Goal: Transaction & Acquisition: Purchase product/service

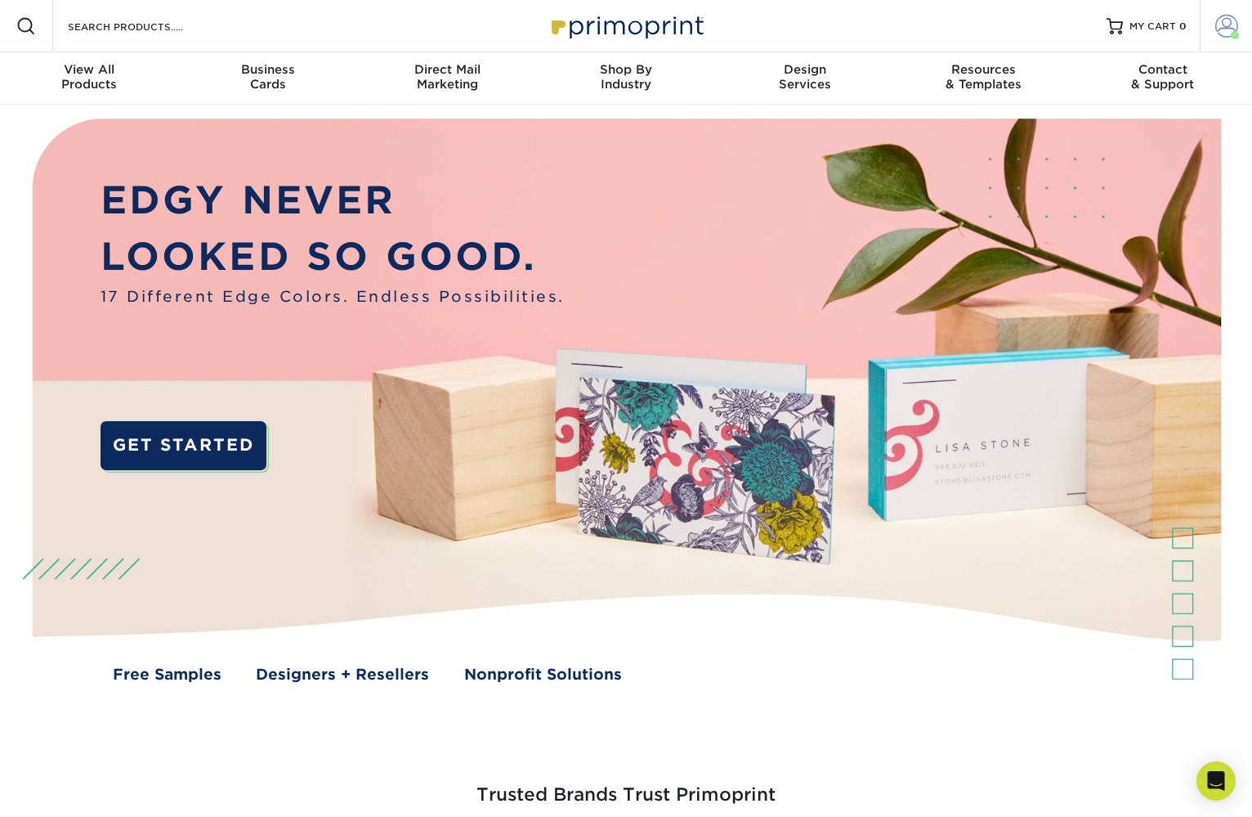
click at [1222, 26] on span at bounding box center [1227, 26] width 23 height 23
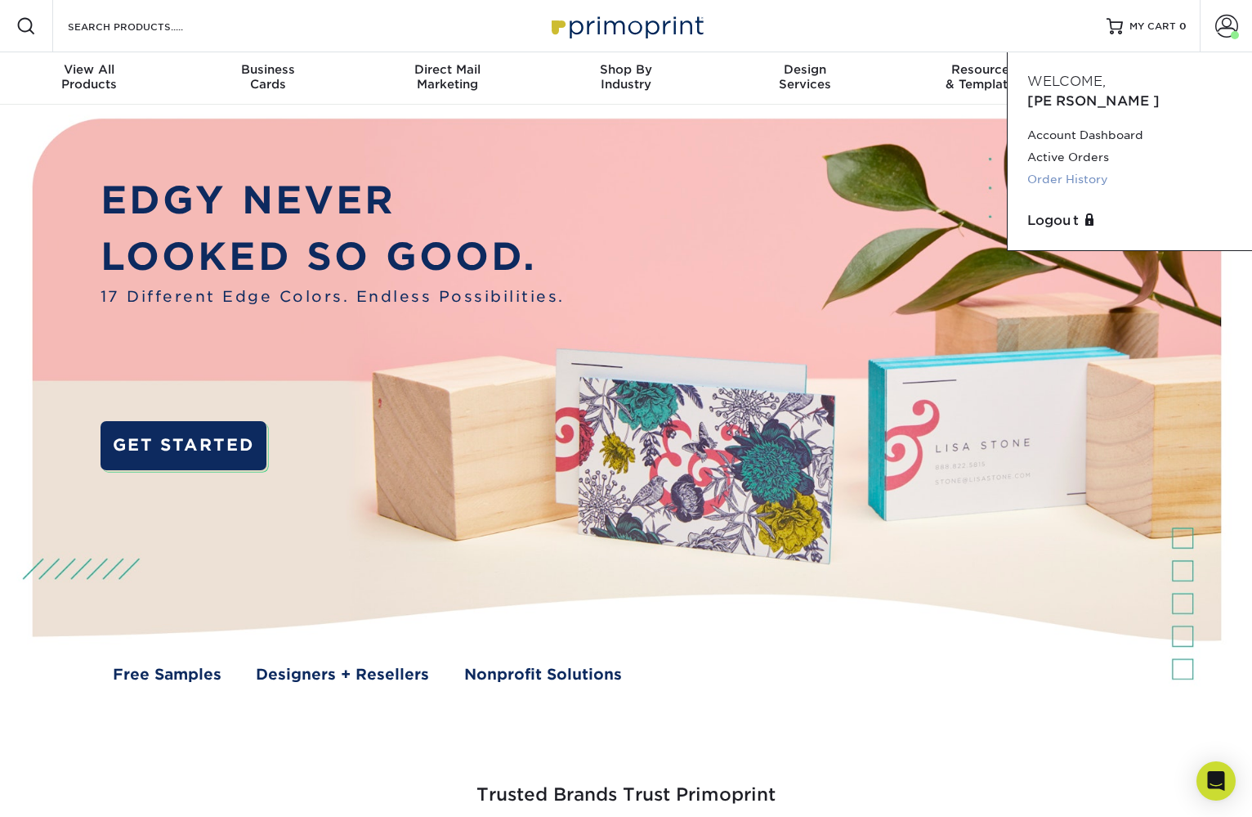
click at [1072, 168] on link "Order History" at bounding box center [1130, 179] width 205 height 22
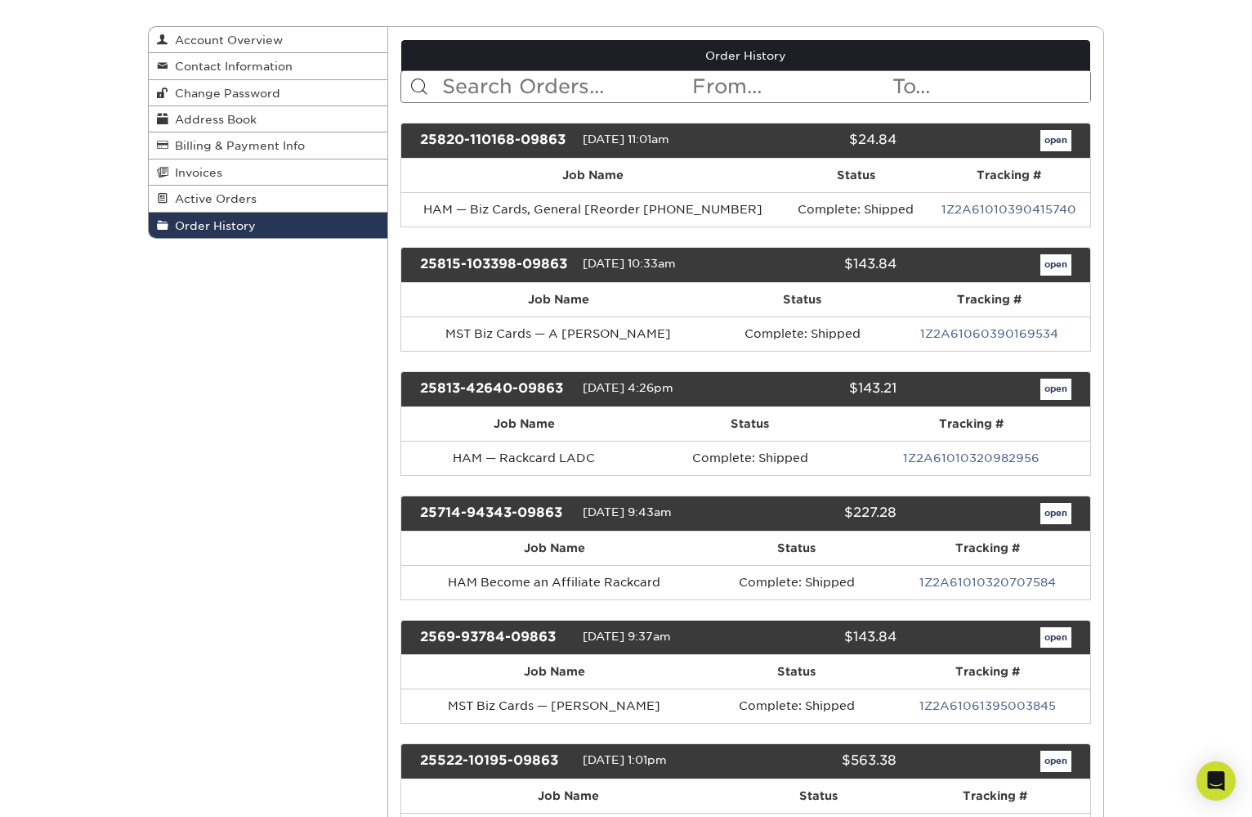
scroll to position [193, 0]
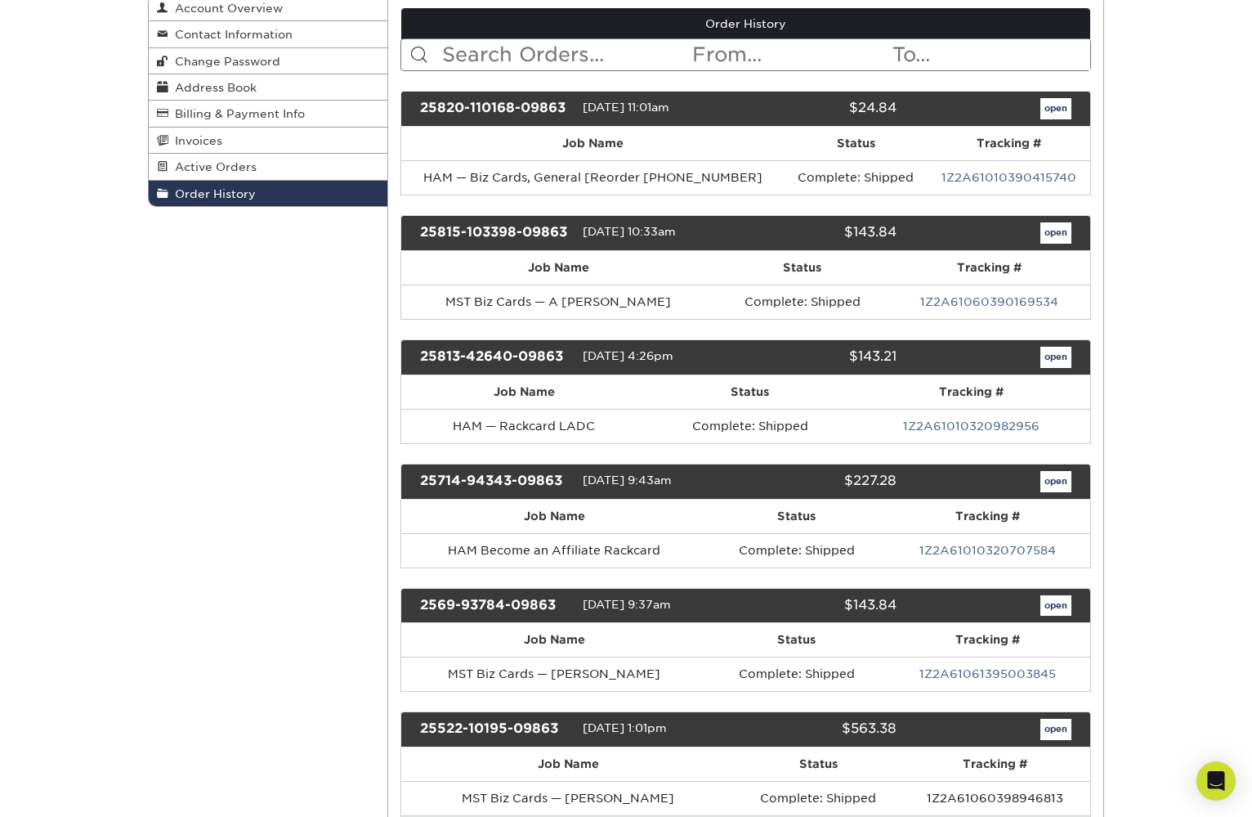
click at [1060, 475] on link "open" at bounding box center [1056, 481] width 31 height 21
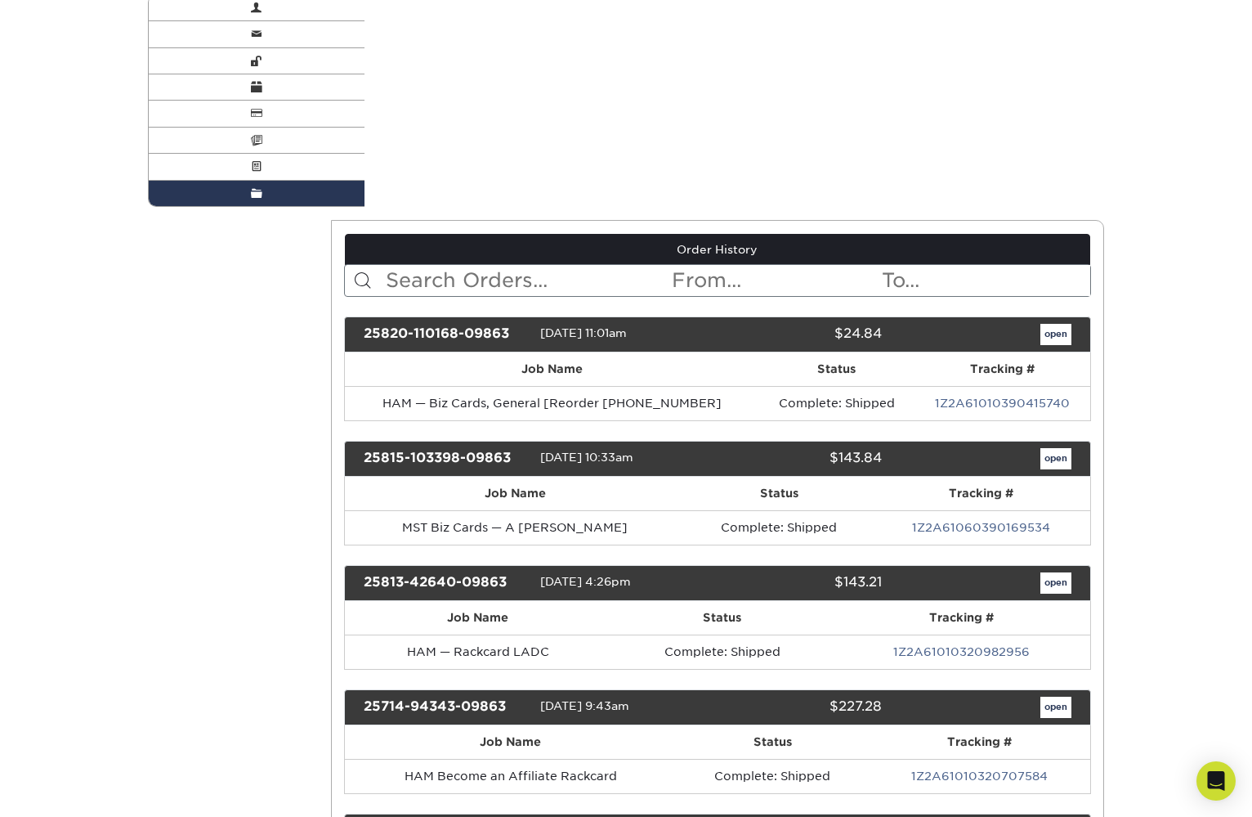
scroll to position [0, 0]
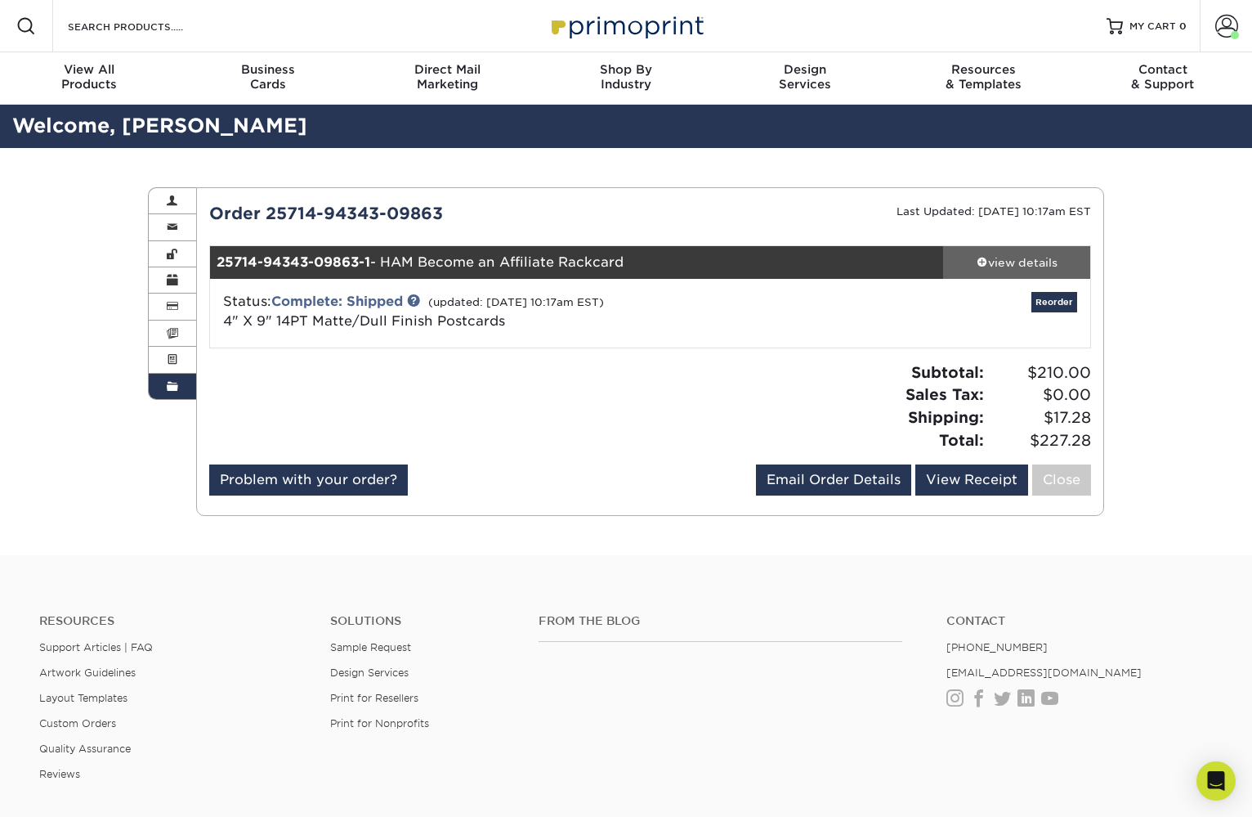
click at [1039, 262] on div "view details" at bounding box center [1016, 262] width 147 height 16
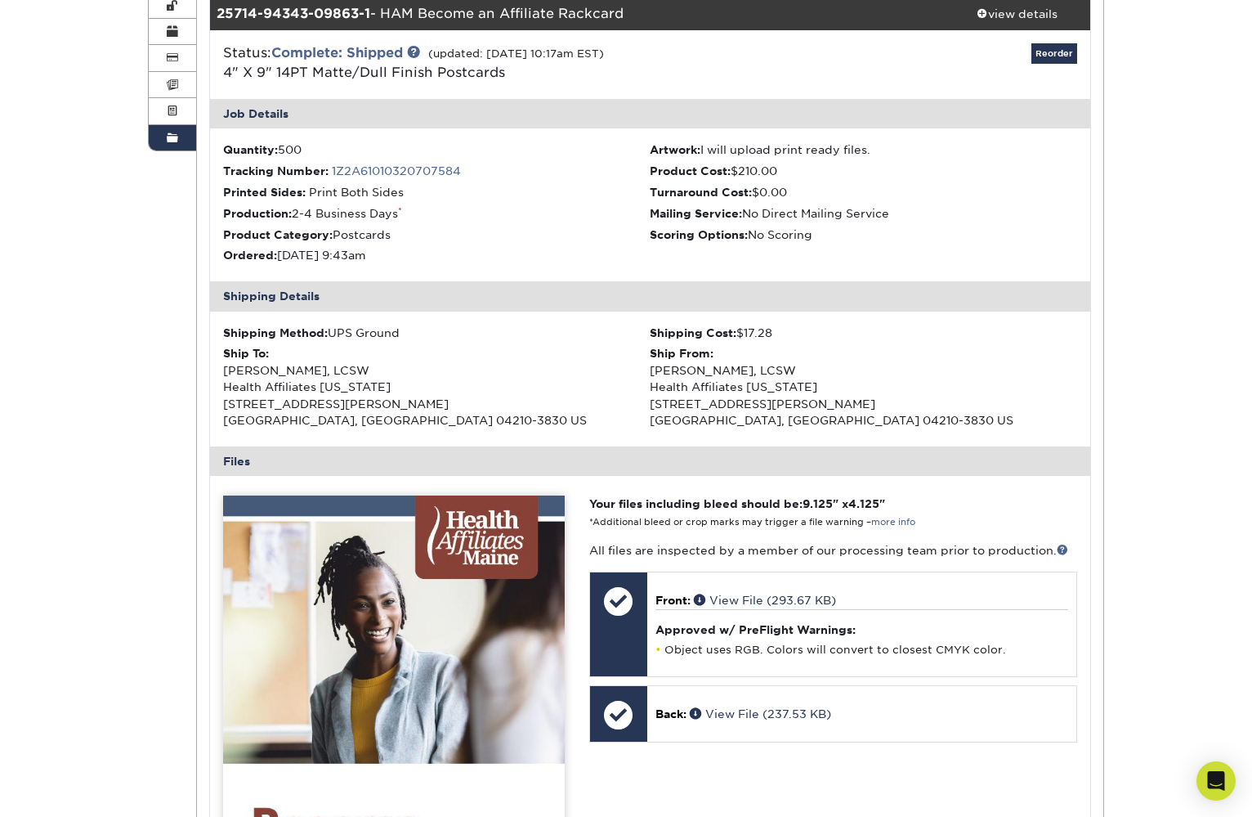
scroll to position [249, 0]
drag, startPoint x: 279, startPoint y: 250, endPoint x: 347, endPoint y: 246, distance: 68.0
click at [347, 247] on li "Ordered: 07/14/2025 9:43am" at bounding box center [437, 255] width 428 height 16
copy li "07/14/2025"
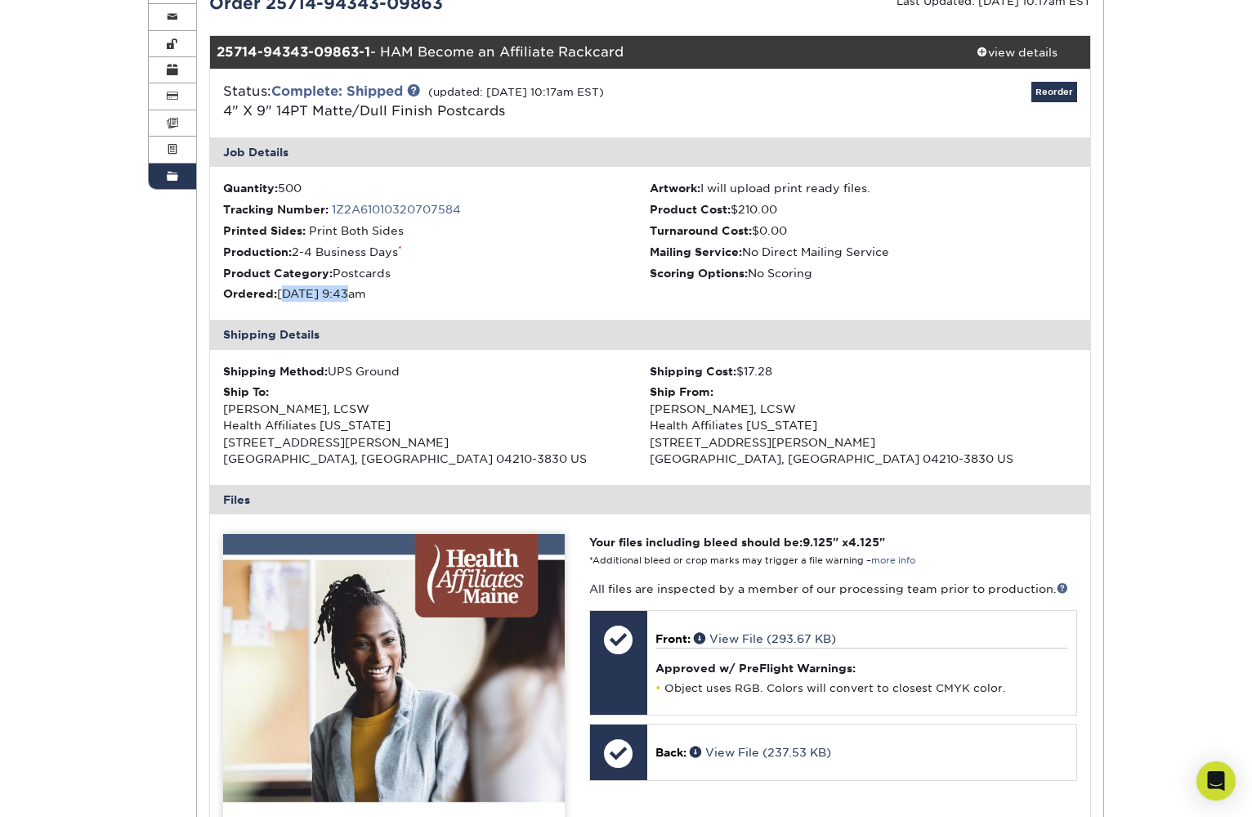
scroll to position [204, 0]
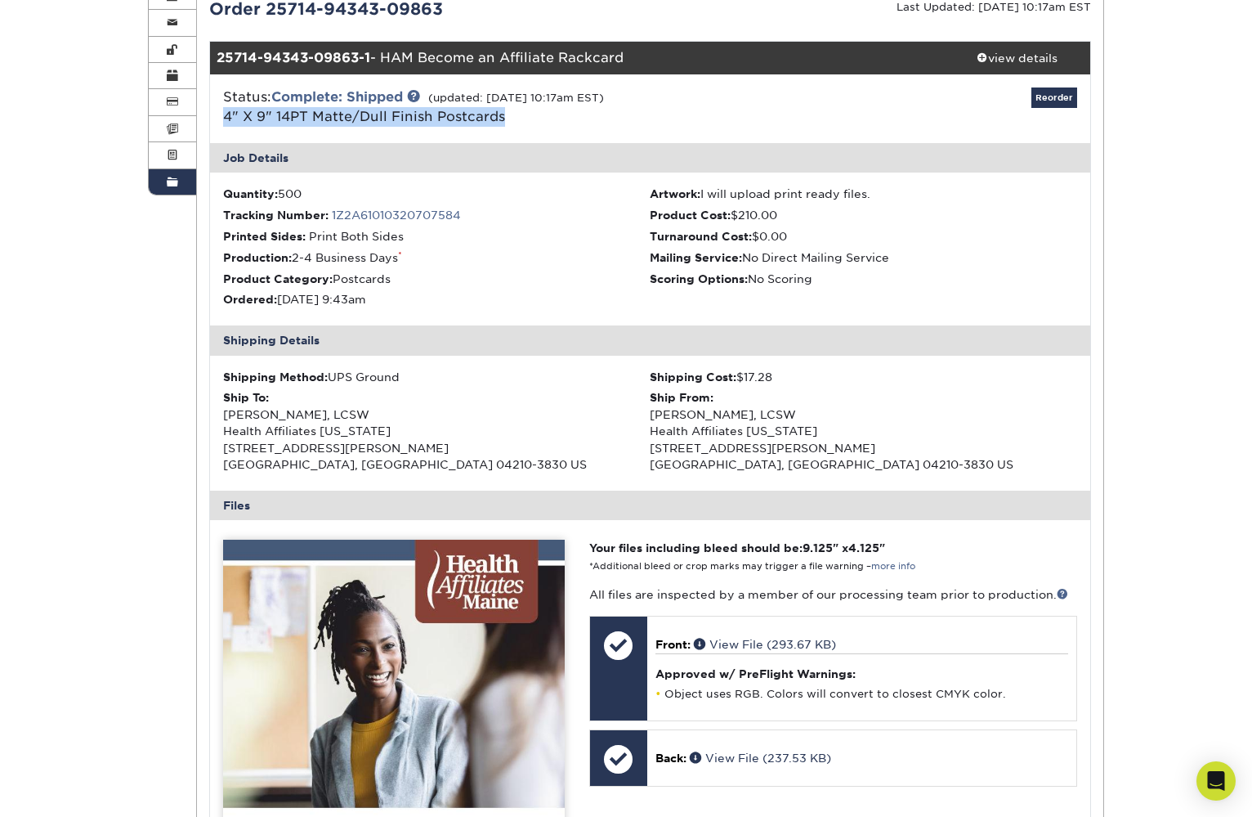
drag, startPoint x: 217, startPoint y: 111, endPoint x: 506, endPoint y: 118, distance: 289.5
click at [506, 118] on div "Status: Complete: Shipped (updated: 07/15/2025 10:17am EST) 4" X 9" 14PT Matte/…" at bounding box center [504, 106] width 586 height 39
copy link "4" X 9" 14PT Matte/Dull Finish Postcards"
click at [428, 118] on link "4" X 9" 14PT Matte/Dull Finish Postcards" at bounding box center [364, 117] width 282 height 16
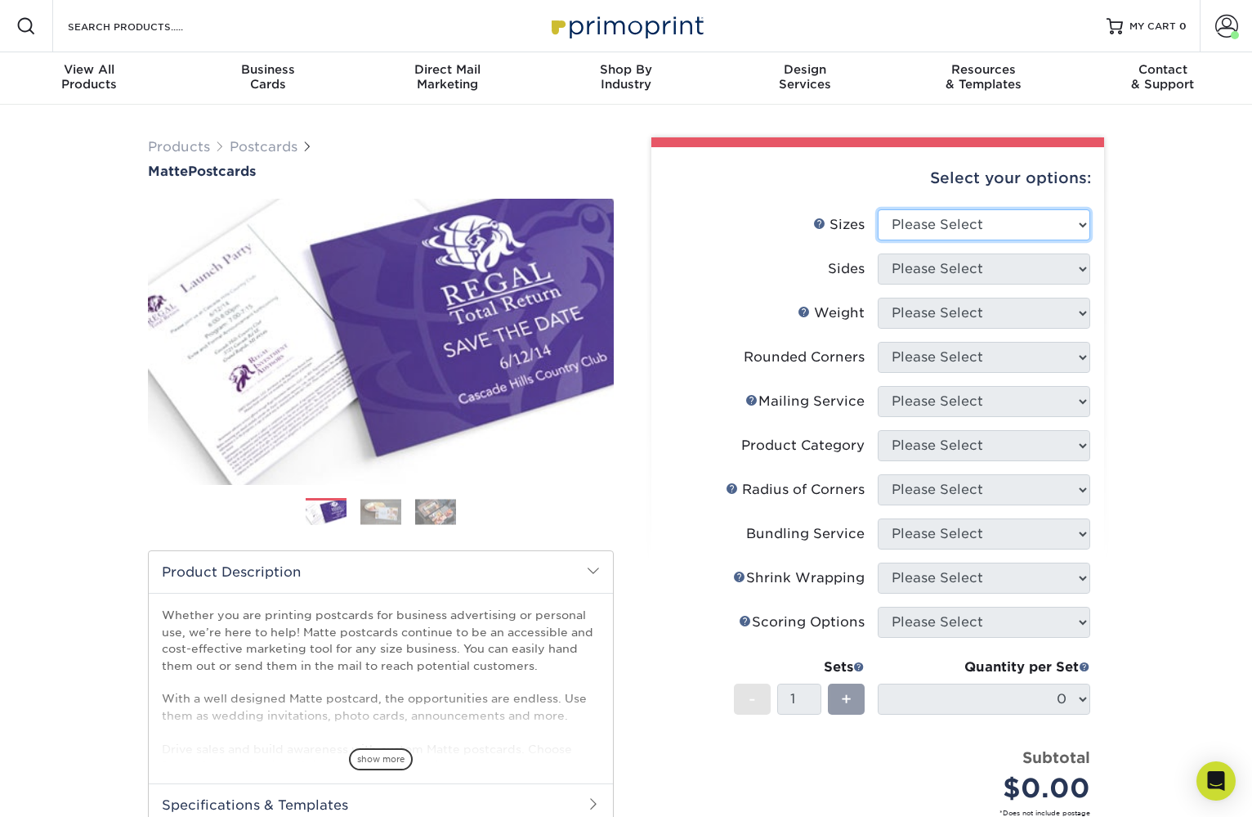
select select "4.00x9.00"
select select "13abbda7-1d64-4f25-8bb2-c179b224825d"
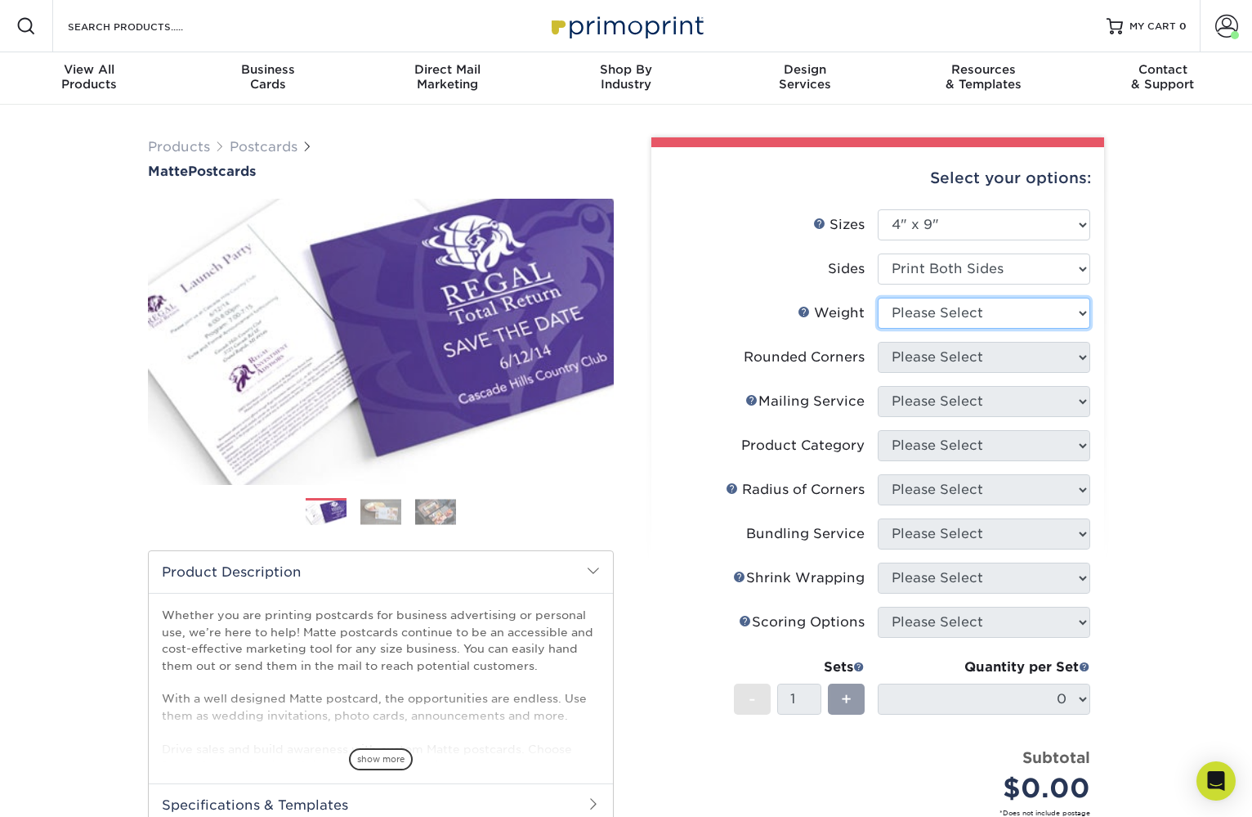
select select "14PT"
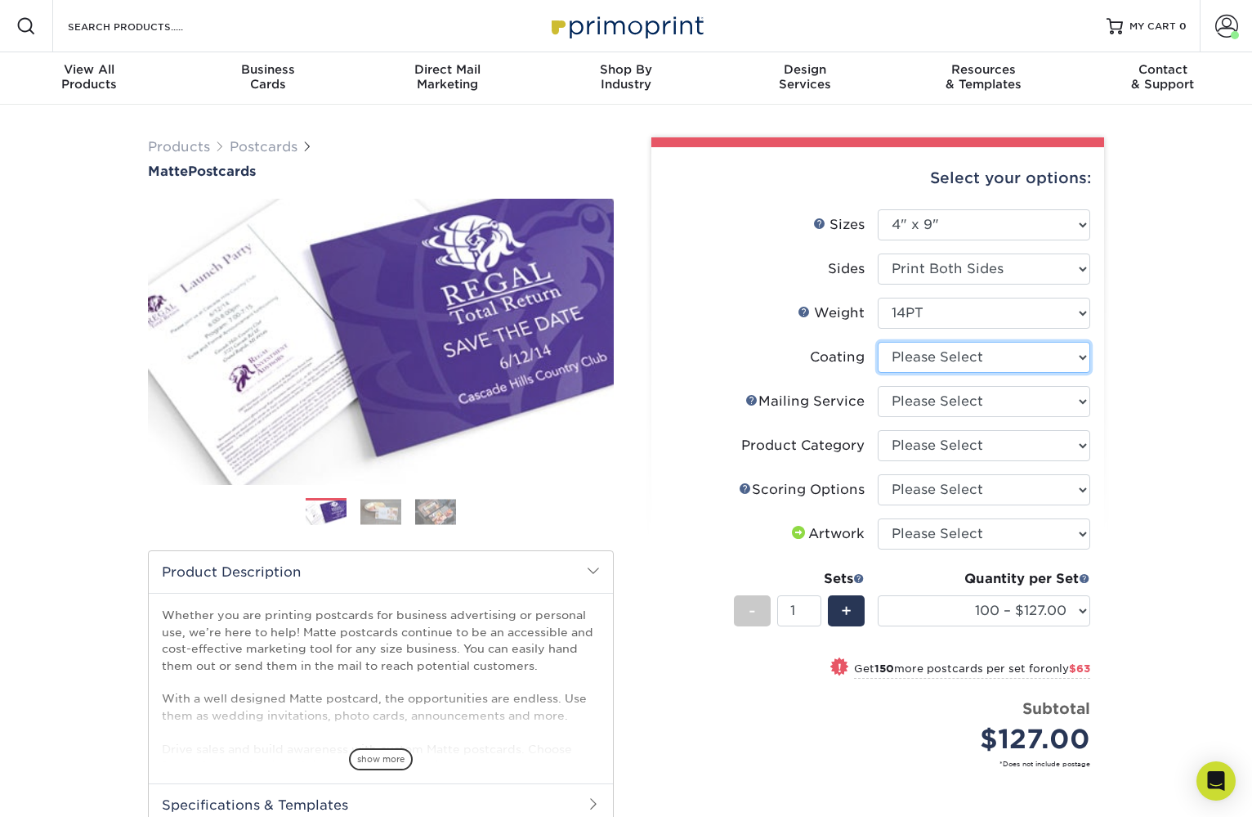
select select "121bb7b5-3b4d-429f-bd8d-bbf80e953313"
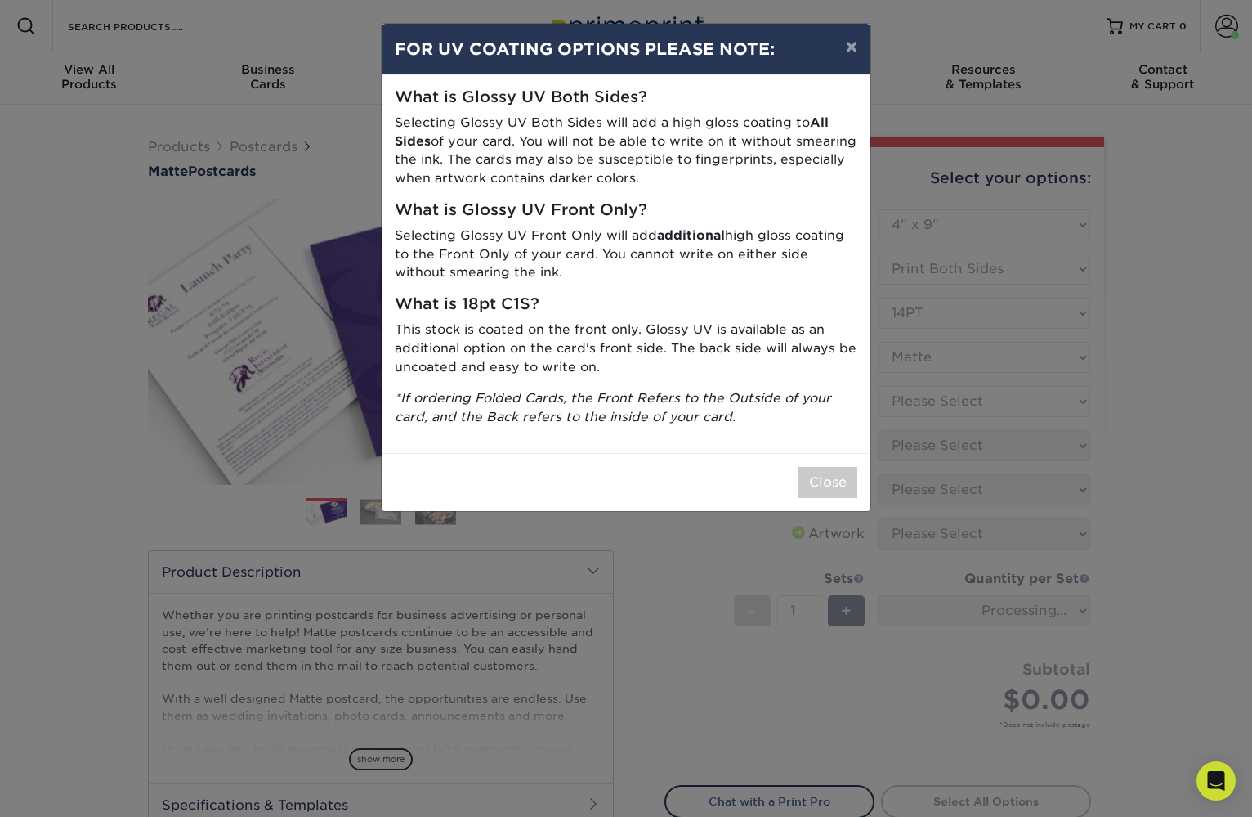
click at [931, 403] on div "× FOR UV COATING OPTIONS PLEASE NOTE: What is Glossy UV Both Sides? Selecting G…" at bounding box center [626, 408] width 1252 height 817
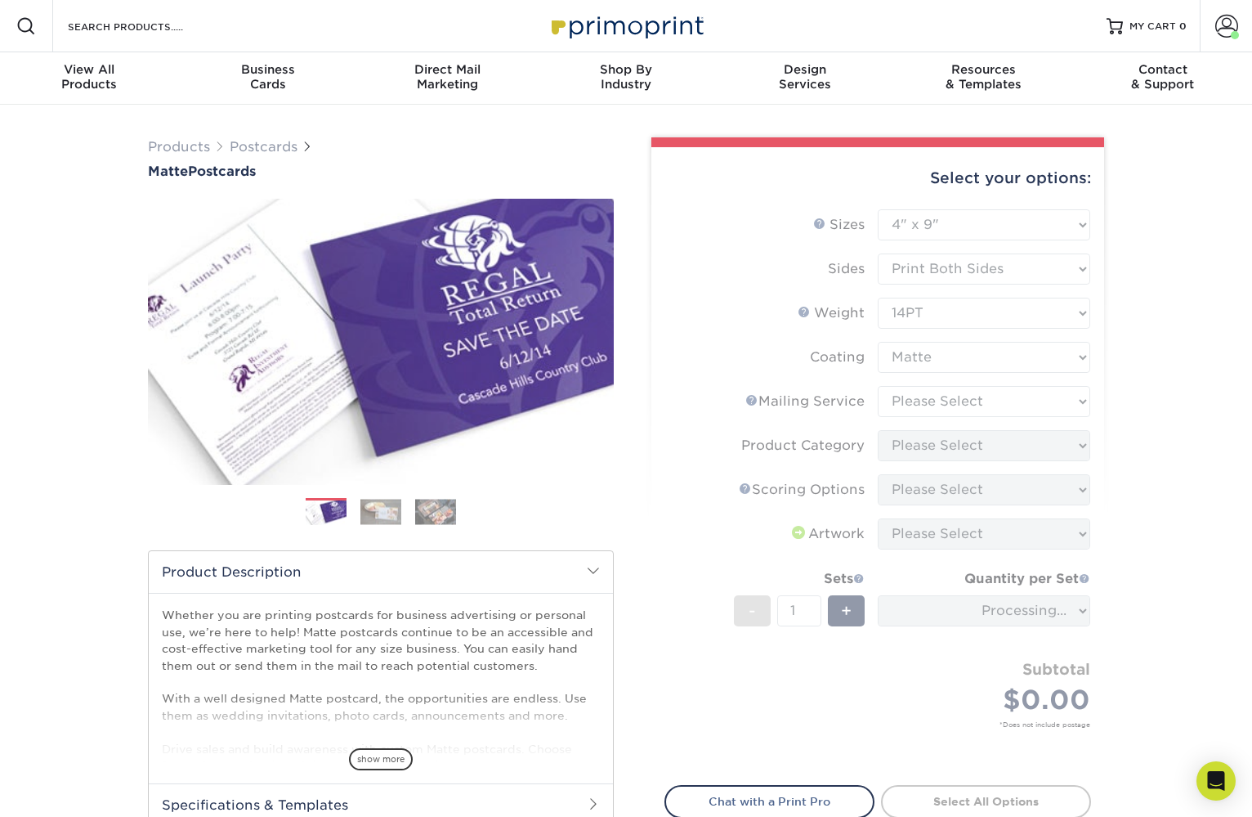
click at [929, 401] on form "Sizes Help Sizes Please Select 1.5" x 7" 2" x 4" 2" x 6" 2" x 7" 2" x 8" 2.12" …" at bounding box center [878, 487] width 427 height 557
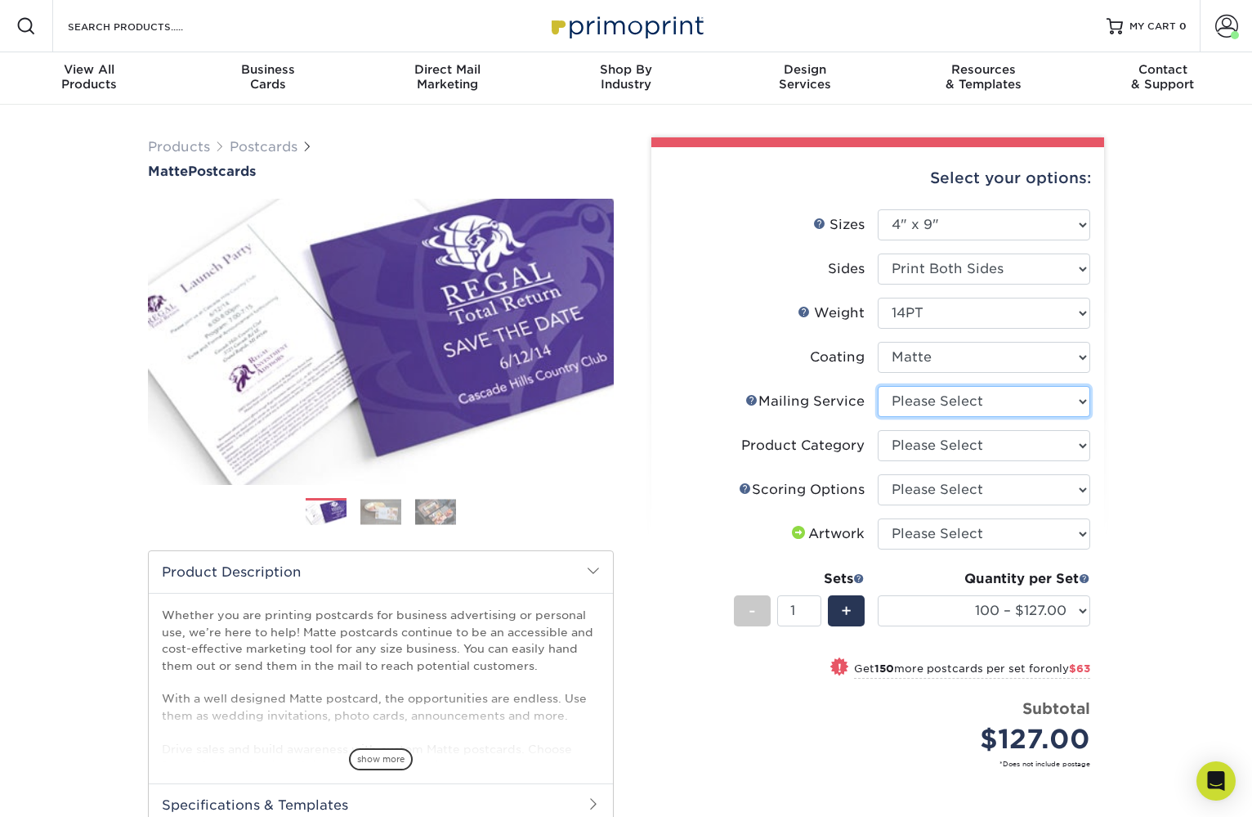
select select "3e5e9bdd-d78a-4c28-a41d-fe1407925ca6"
select select "9b7272e0-d6c8-4c3c-8e97-d3a1bcdab858"
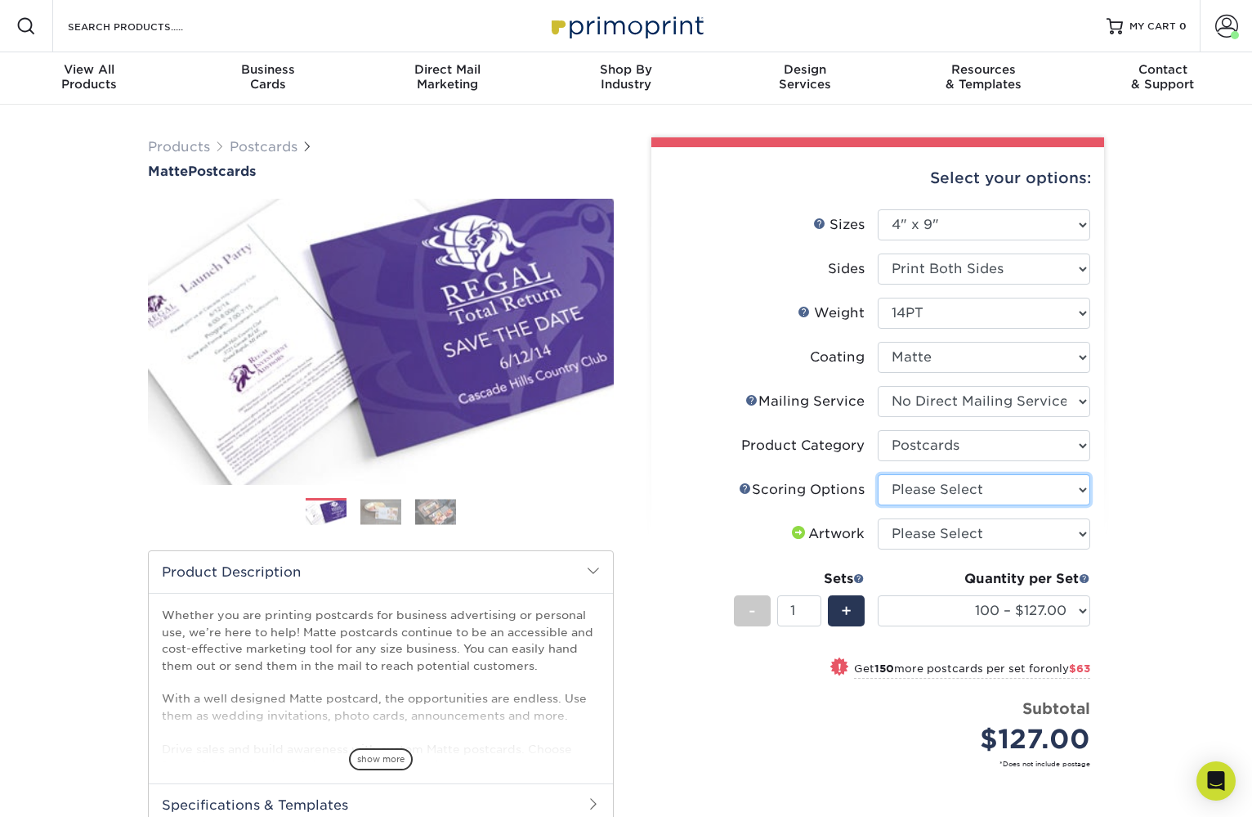
select select "16ebe401-5398-422d-8cb0-f3adbb82deb5"
select select "upload"
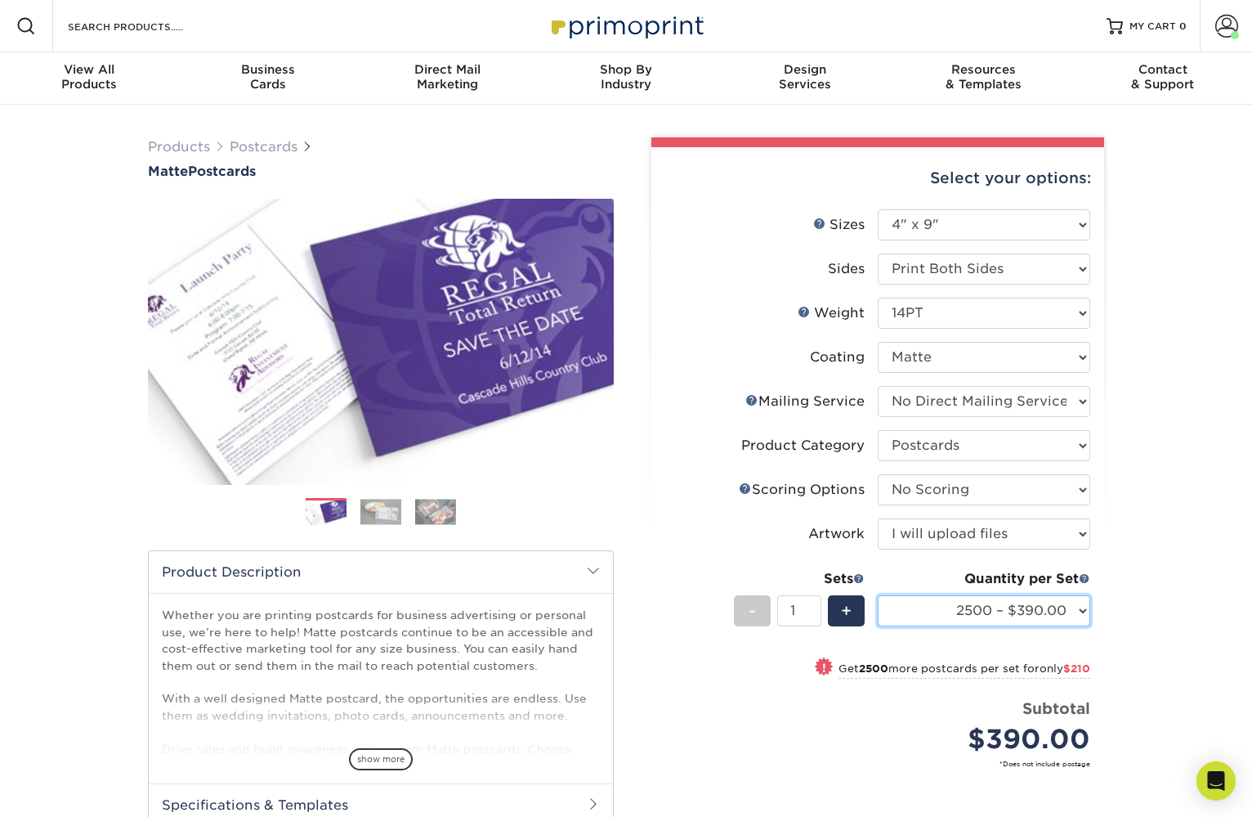
select select "250 – $190.00"
